Goal: Check status

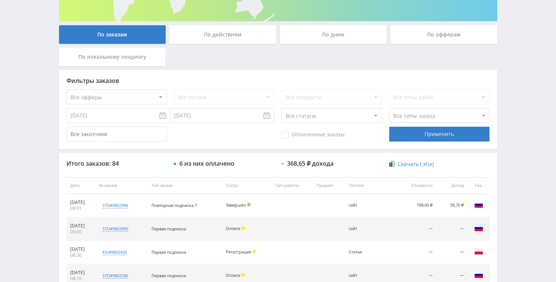
scroll to position [205, 0]
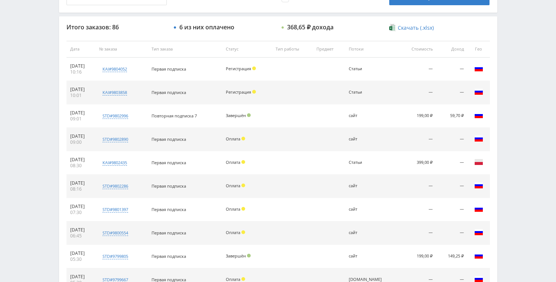
scroll to position [298, 0]
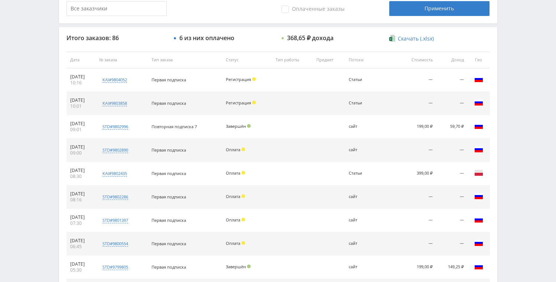
scroll to position [168, 0]
